Goal: Information Seeking & Learning: Learn about a topic

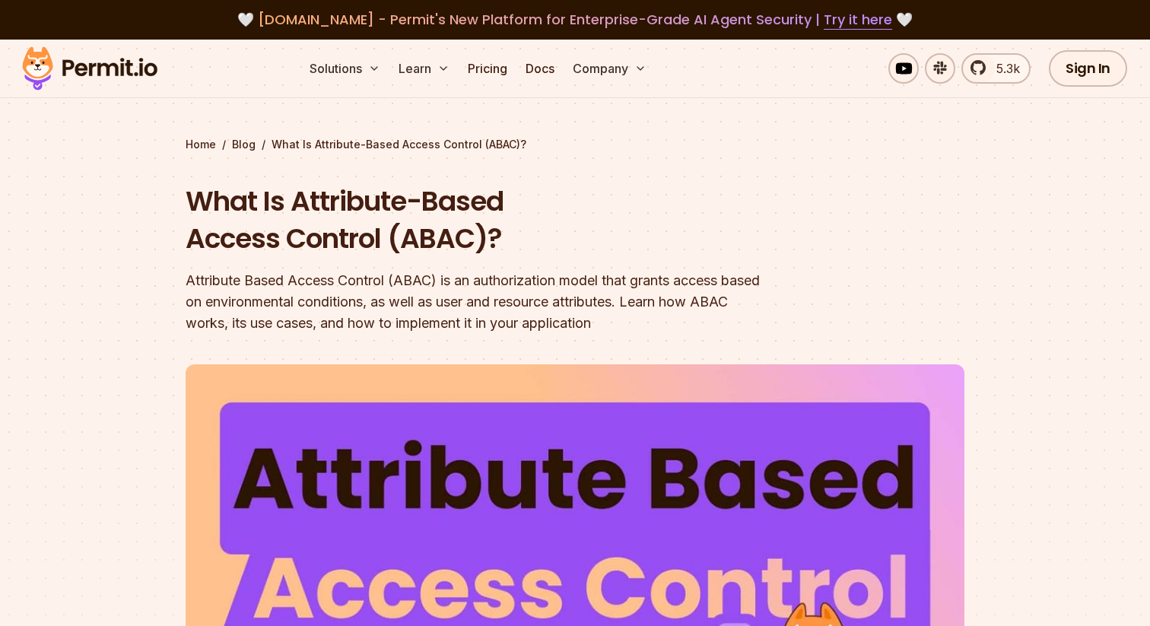
click at [141, 68] on img at bounding box center [89, 69] width 149 height 52
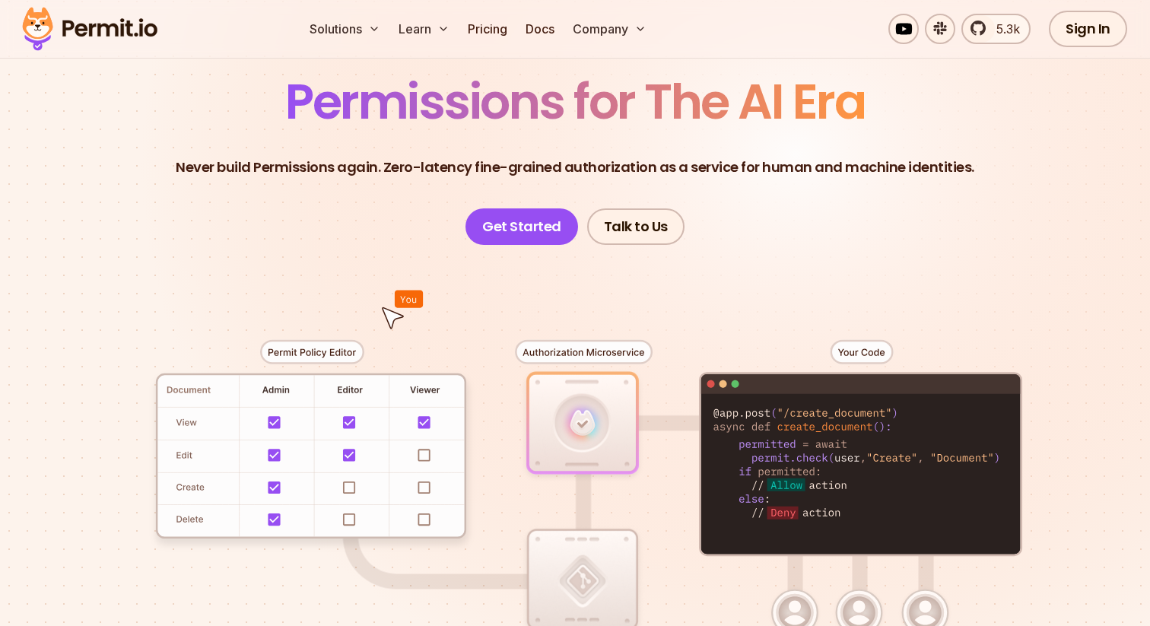
scroll to position [141, 0]
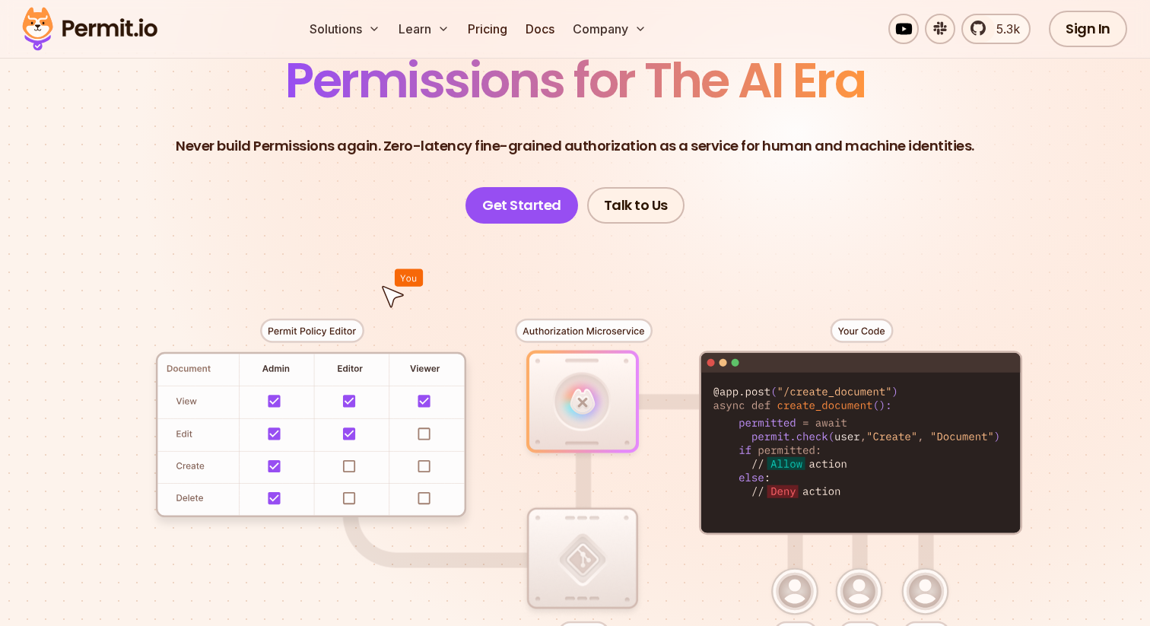
click at [279, 189] on header "Permissions for The AI Era Never build Permissions again. Zero-latency fine-gra…" at bounding box center [575, 139] width 1064 height 167
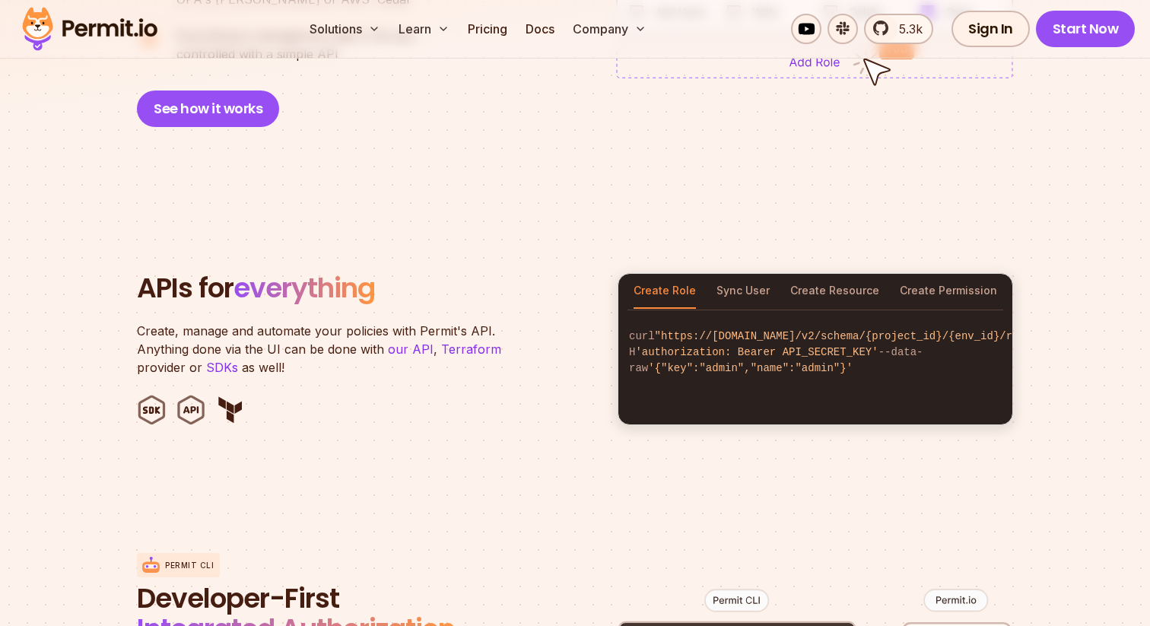
scroll to position [1411, 0]
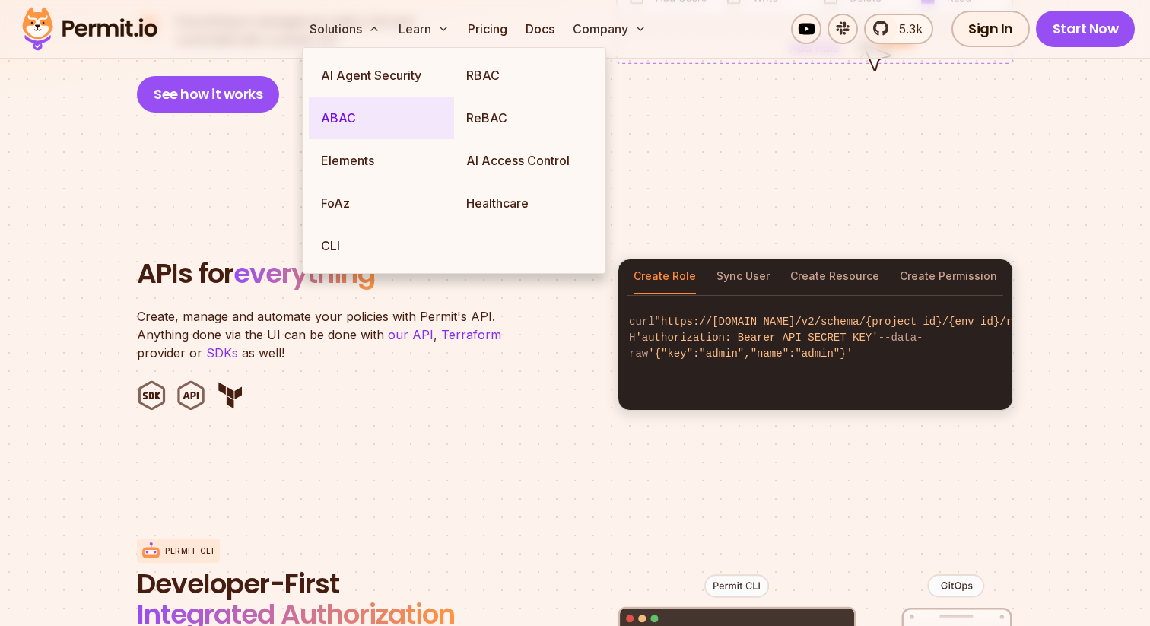
click at [355, 119] on link "ABAC" at bounding box center [381, 118] width 145 height 43
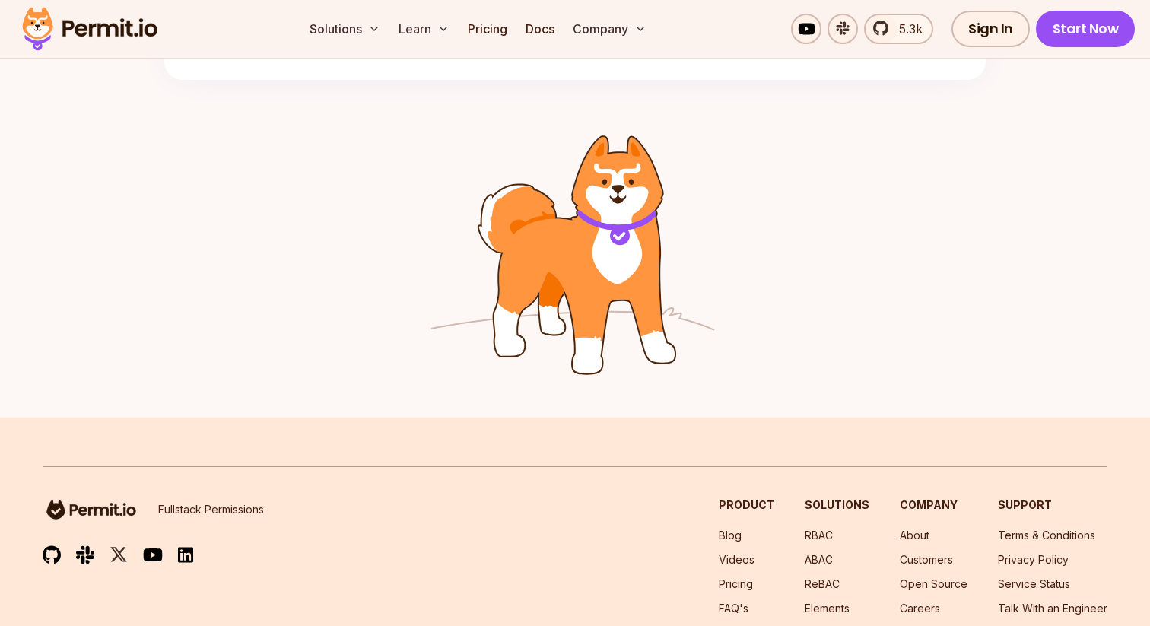
scroll to position [2430, 0]
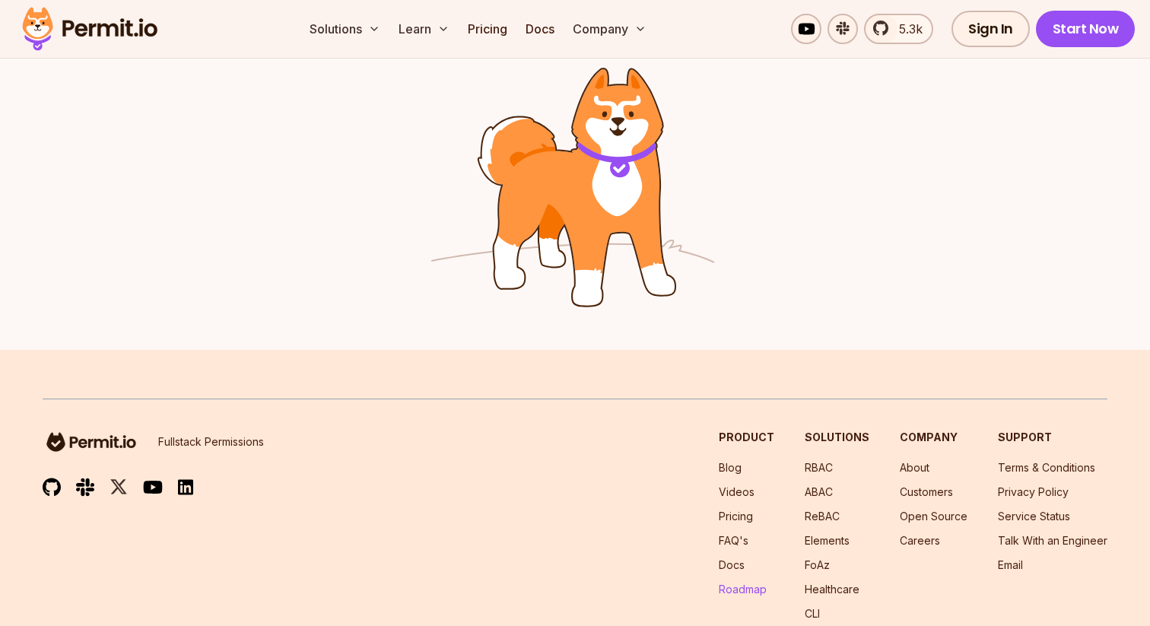
click at [758, 587] on link "Roadmap" at bounding box center [743, 588] width 48 height 13
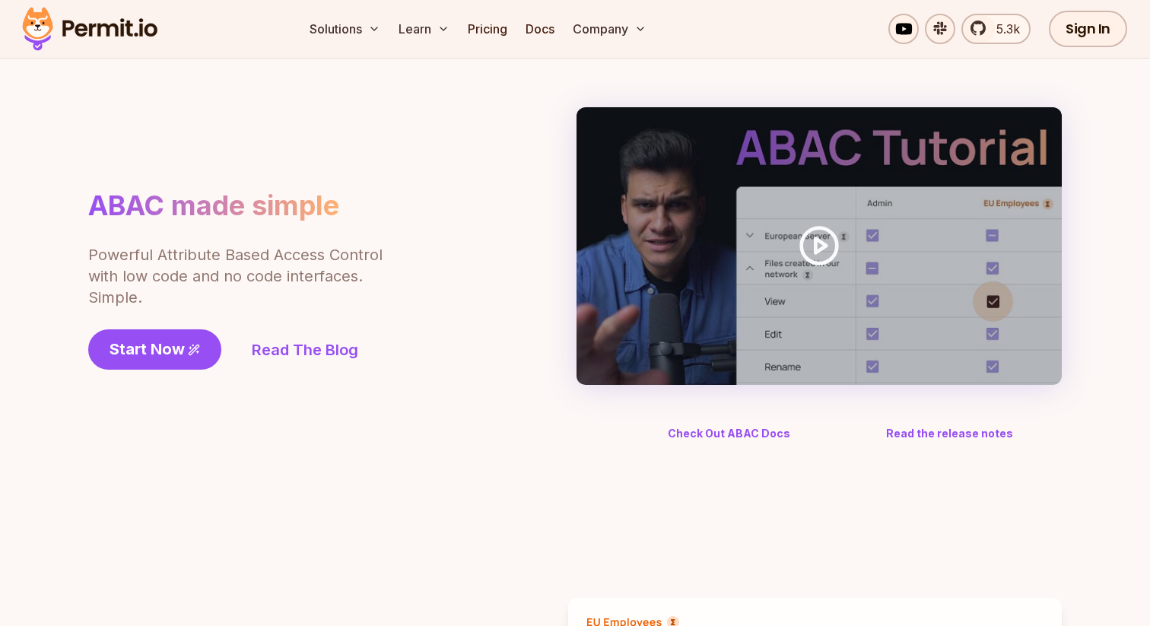
scroll to position [0, 0]
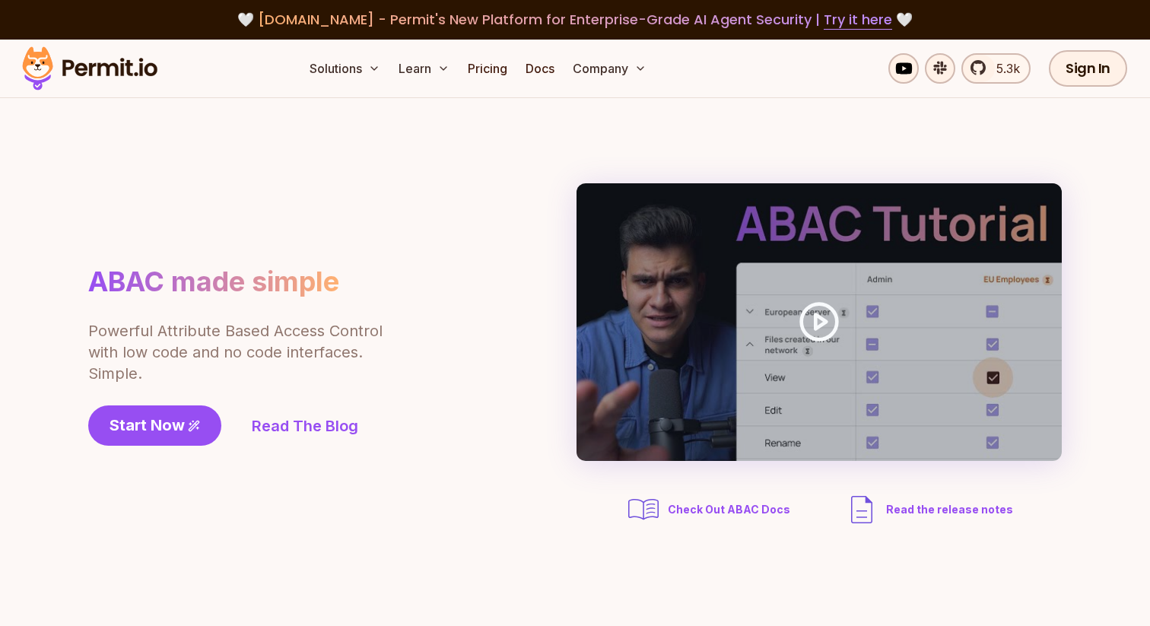
click at [88, 73] on img at bounding box center [89, 69] width 149 height 52
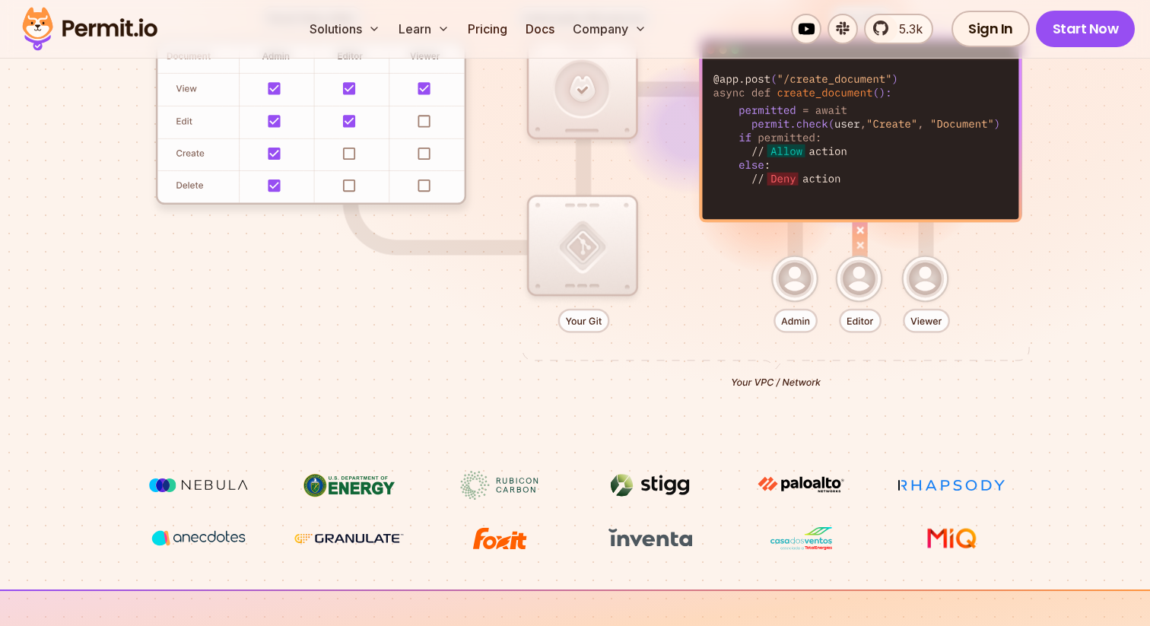
scroll to position [455, 0]
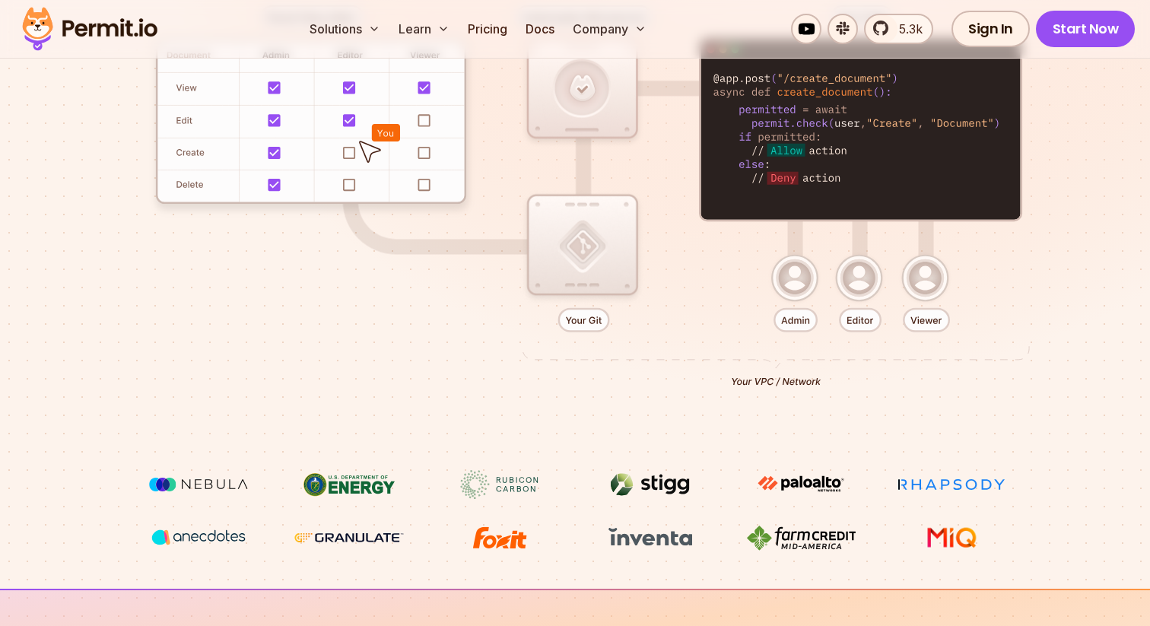
click at [759, 379] on div at bounding box center [575, 190] width 1064 height 560
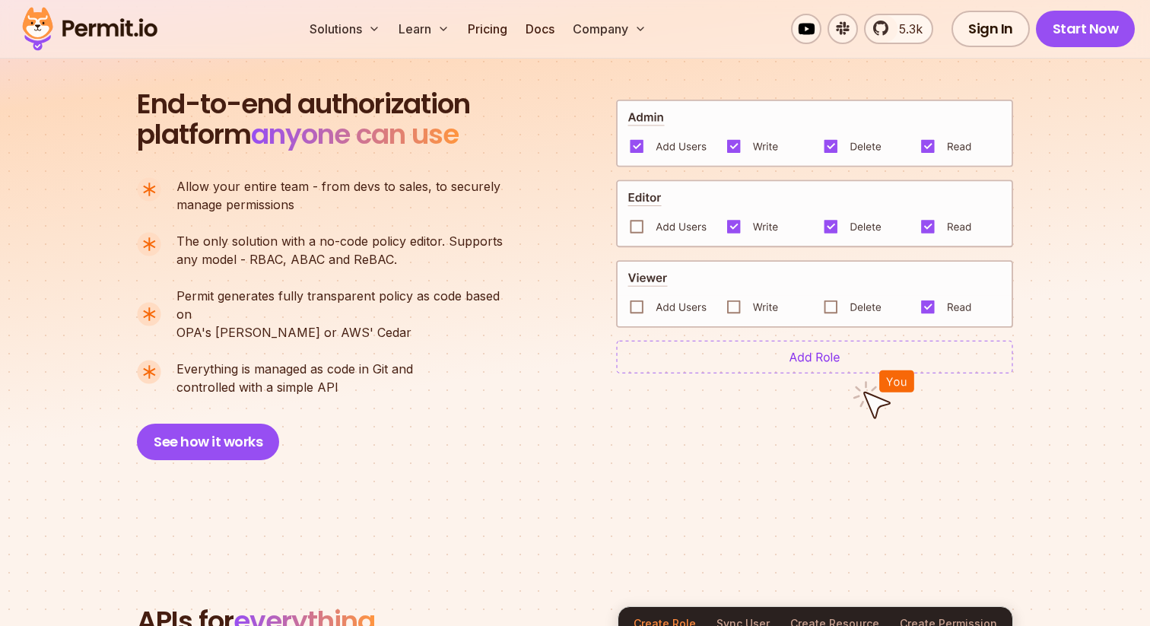
scroll to position [1071, 0]
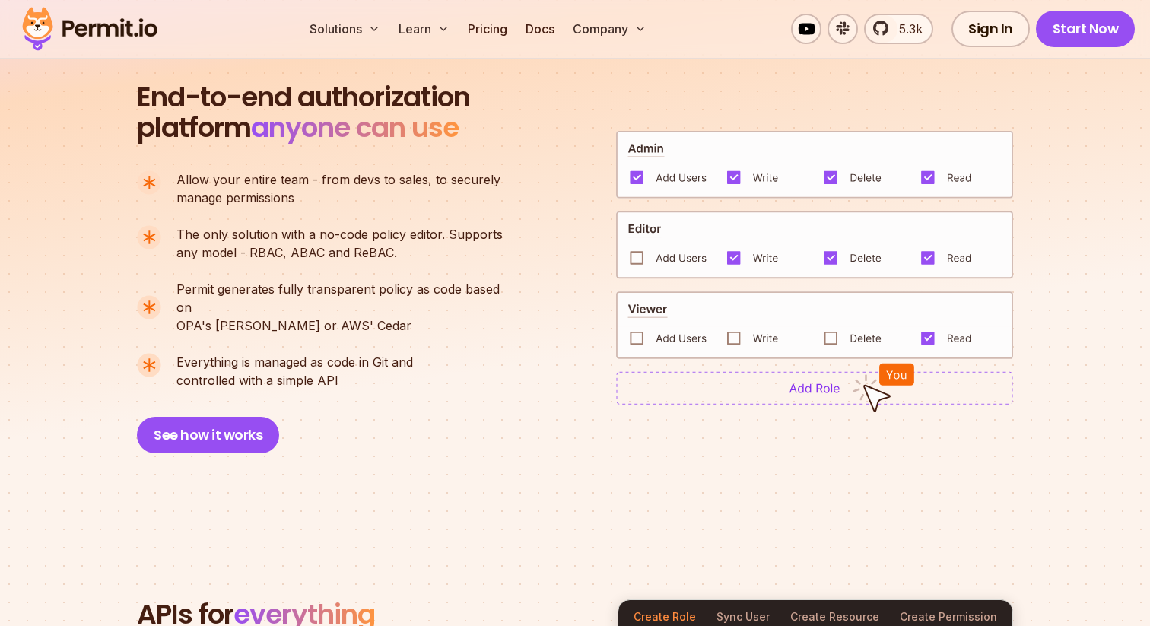
click at [750, 317] on img at bounding box center [814, 325] width 397 height 68
click at [767, 371] on img at bounding box center [814, 387] width 397 height 33
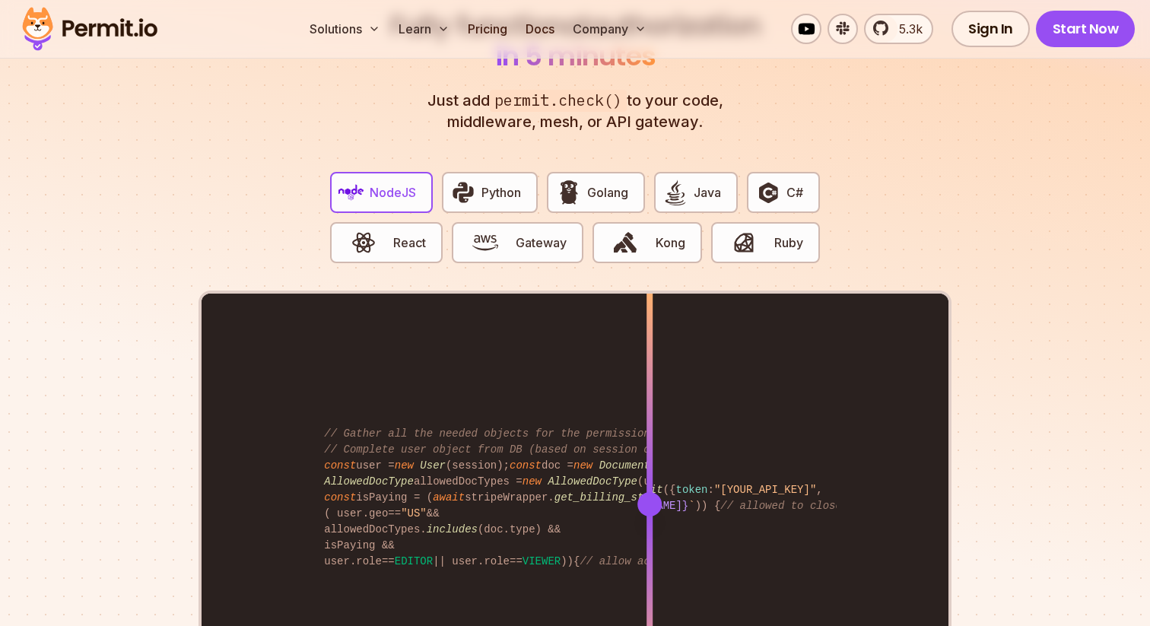
scroll to position [2920, 0]
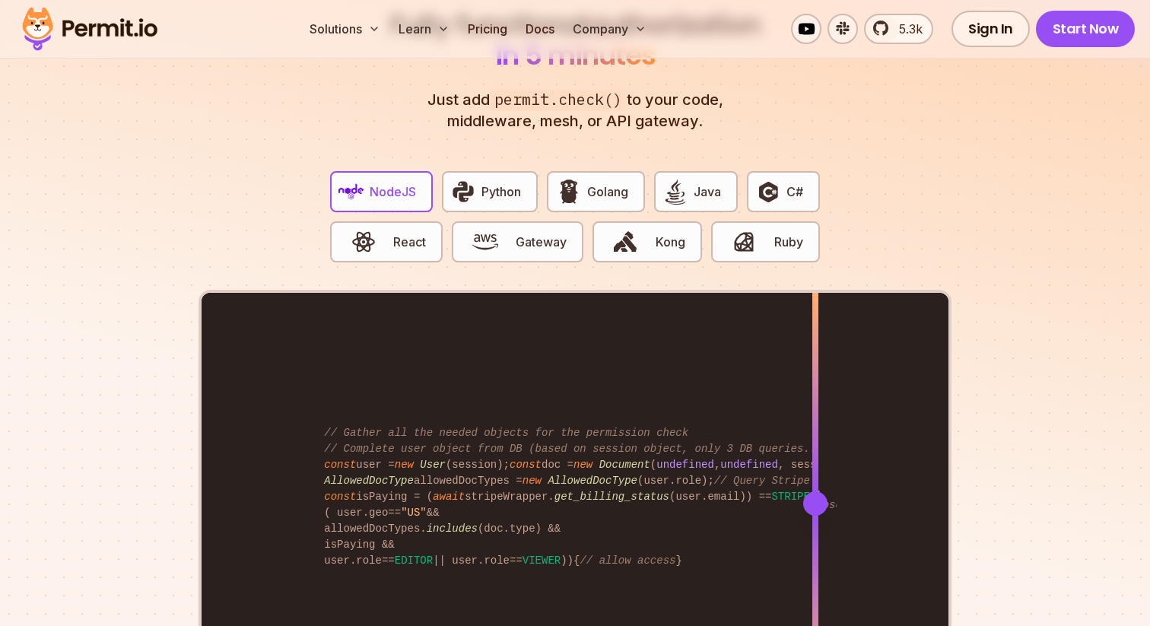
drag, startPoint x: 642, startPoint y: 482, endPoint x: 897, endPoint y: 512, distance: 257.2
click at [818, 511] on div at bounding box center [815, 503] width 6 height 420
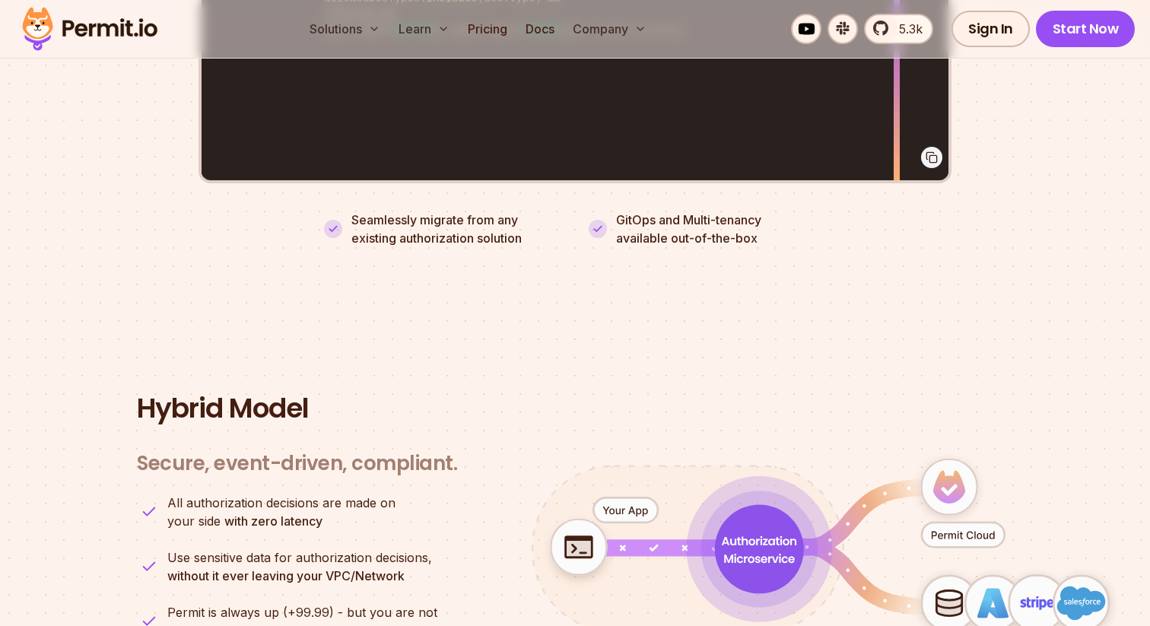
scroll to position [3628, 0]
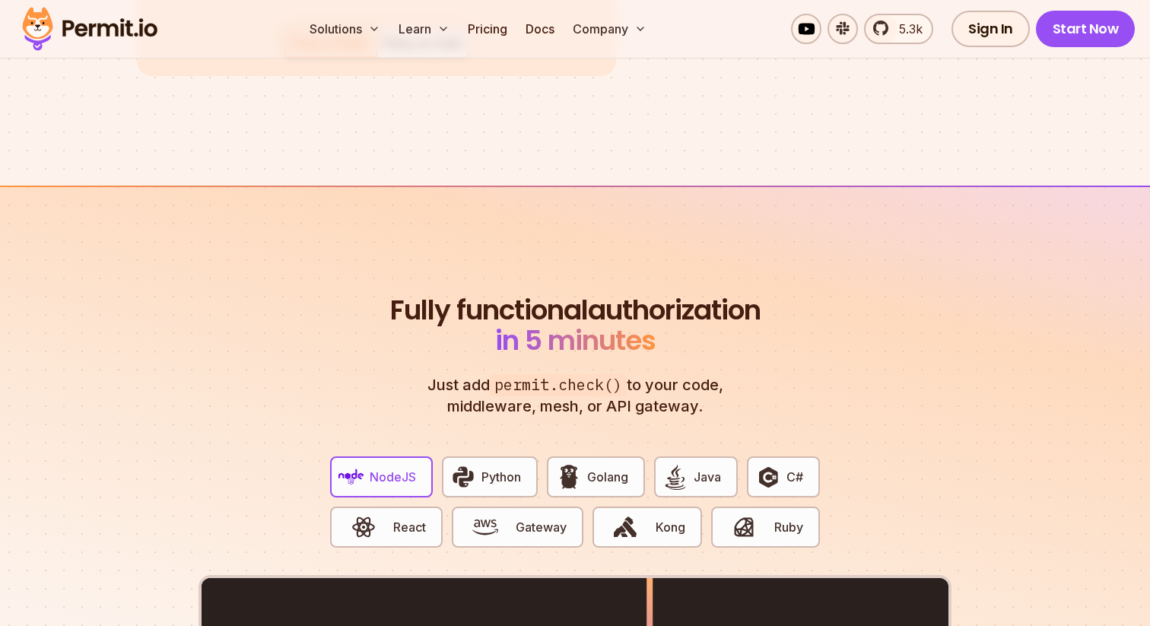
scroll to position [2653, 0]
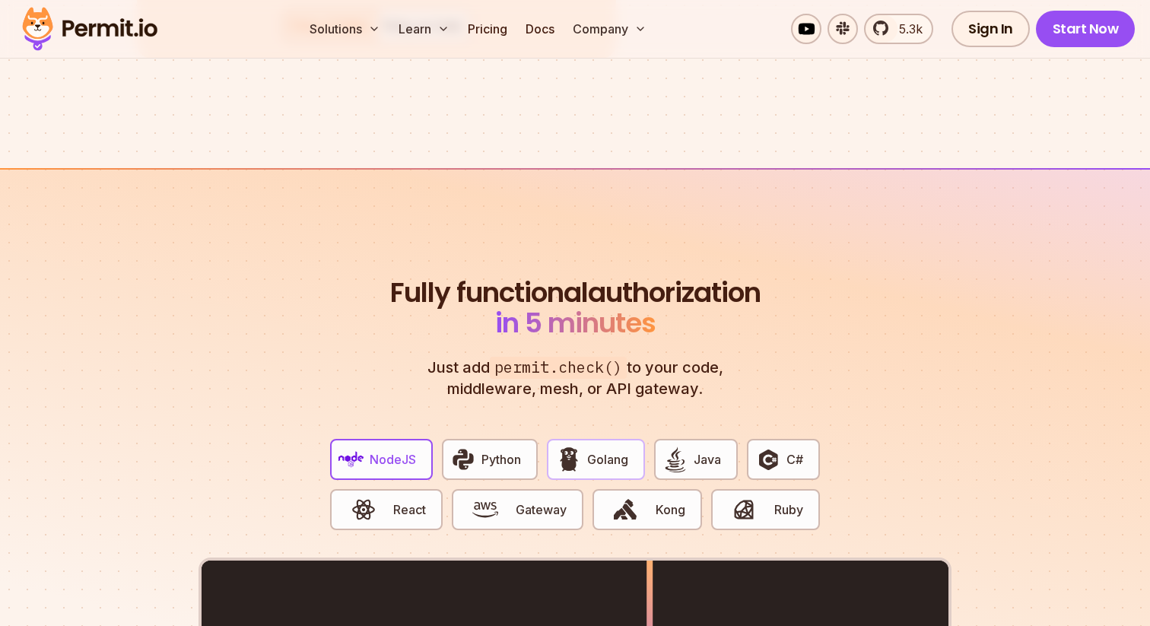
click at [581, 452] on img "button" at bounding box center [569, 459] width 26 height 26
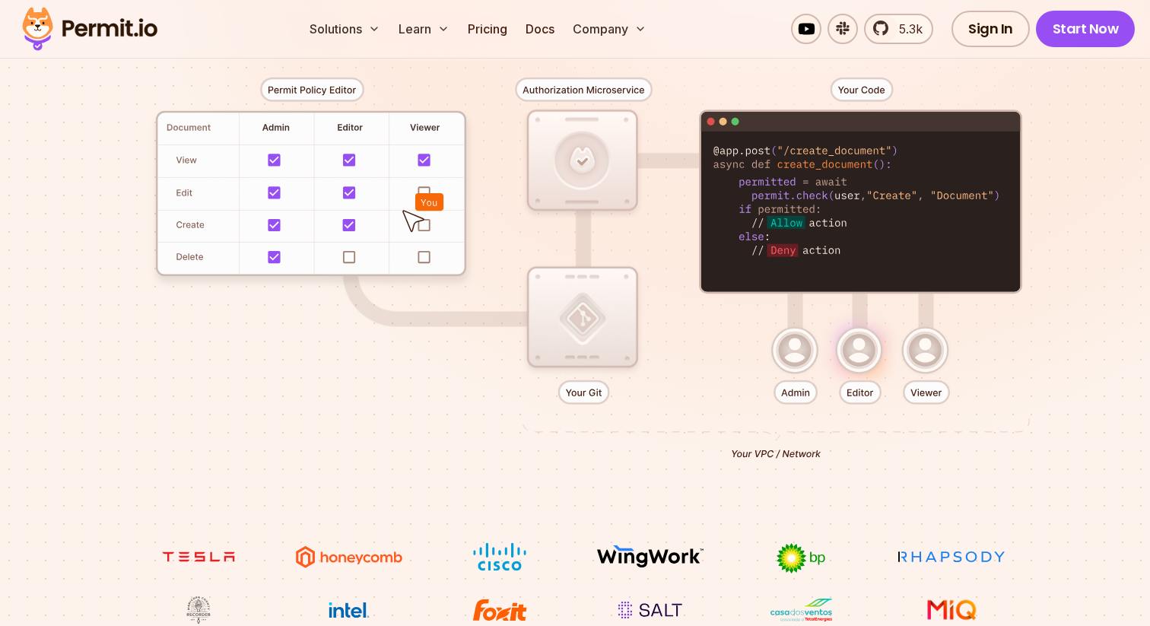
scroll to position [0, 0]
